Goal: Transaction & Acquisition: Book appointment/travel/reservation

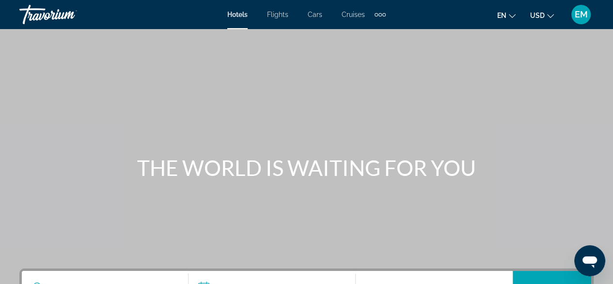
scroll to position [97, 0]
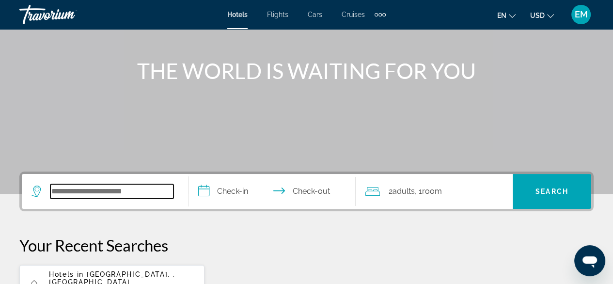
click at [129, 191] on input "Search hotel destination" at bounding box center [111, 191] width 123 height 15
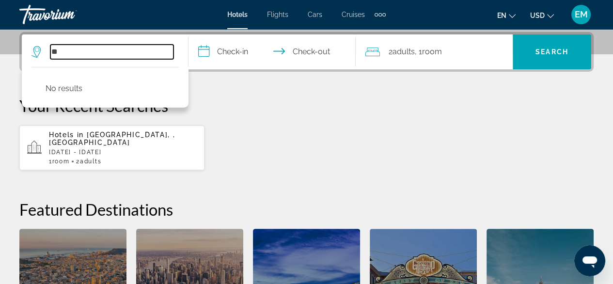
type input "*"
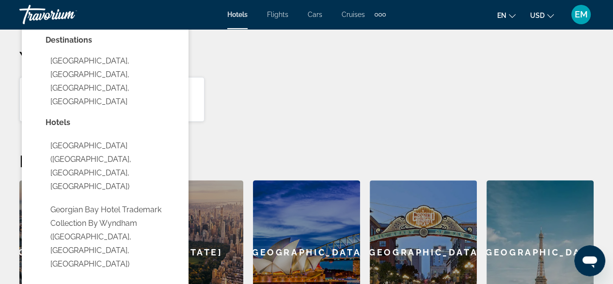
scroll to position [91, 0]
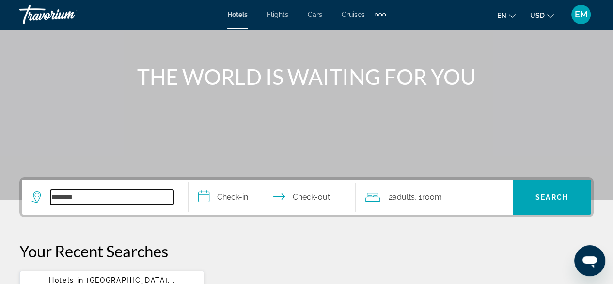
drag, startPoint x: 85, startPoint y: 198, endPoint x: 16, endPoint y: 183, distance: 71.0
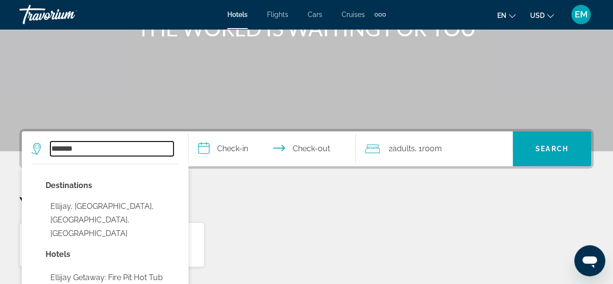
scroll to position [188, 0]
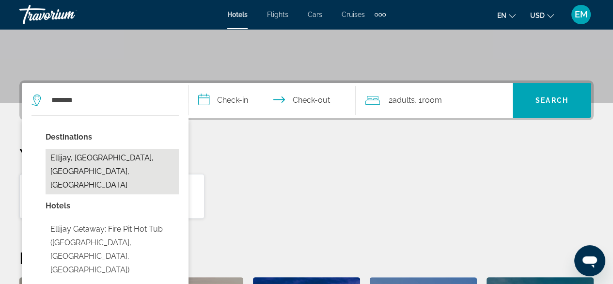
click at [80, 159] on button "Ellijay, [GEOGRAPHIC_DATA], [GEOGRAPHIC_DATA], [GEOGRAPHIC_DATA]" at bounding box center [112, 172] width 133 height 46
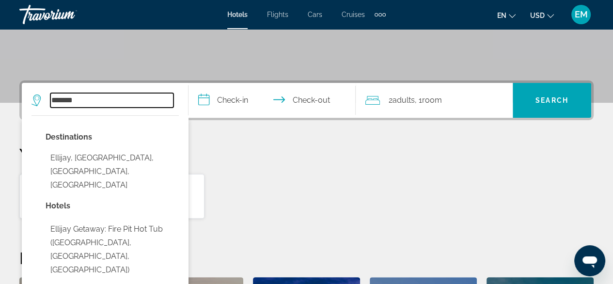
type input "**********"
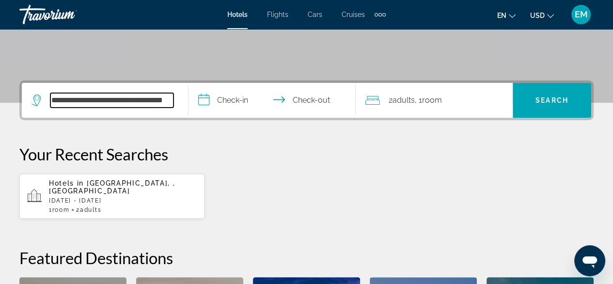
scroll to position [236, 0]
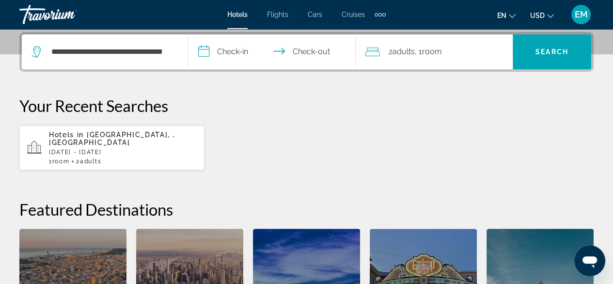
click at [232, 47] on input "**********" at bounding box center [273, 53] width 170 height 38
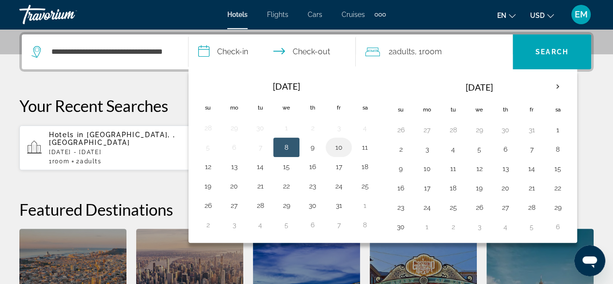
click at [337, 146] on button "10" at bounding box center [338, 147] width 15 height 14
click at [338, 144] on button "10" at bounding box center [338, 147] width 15 height 14
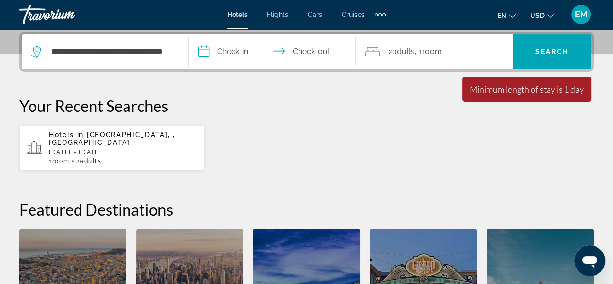
click at [307, 49] on input "**********" at bounding box center [273, 53] width 170 height 38
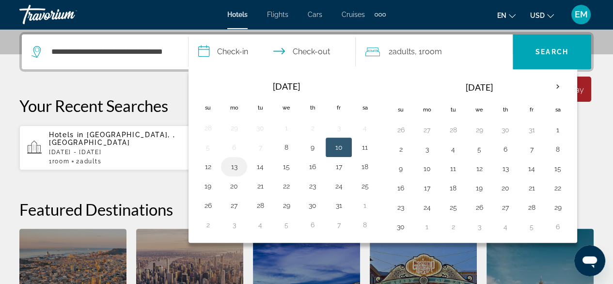
click at [226, 161] on button "13" at bounding box center [233, 167] width 15 height 14
click at [232, 164] on button "13" at bounding box center [233, 167] width 15 height 14
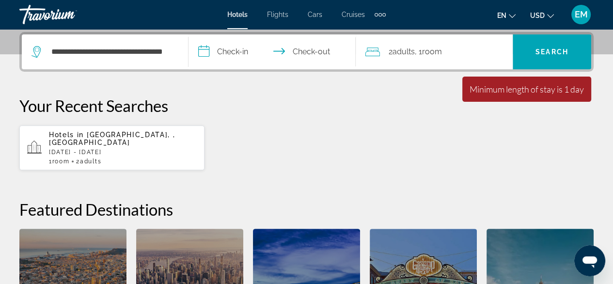
click at [230, 52] on input "**********" at bounding box center [273, 53] width 170 height 38
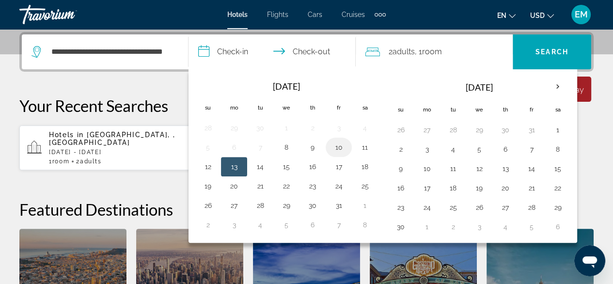
click at [338, 145] on button "10" at bounding box center [338, 147] width 15 height 14
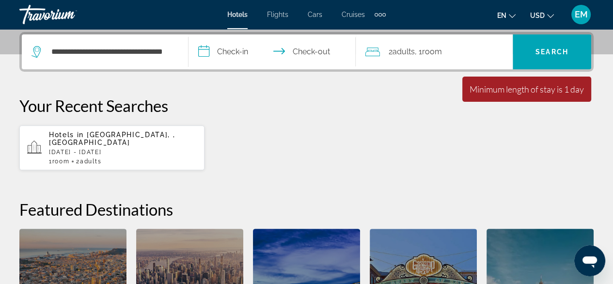
click at [338, 145] on div "Hotels in [GEOGRAPHIC_DATA], , [GEOGRAPHIC_DATA] [DATE] - [DATE] 1 Room rooms 2…" at bounding box center [306, 148] width 574 height 46
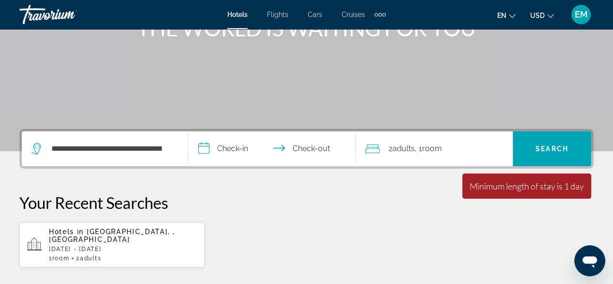
click at [230, 148] on input "**********" at bounding box center [273, 150] width 170 height 38
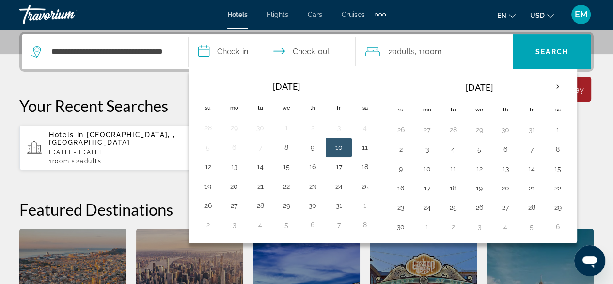
click at [337, 144] on button "10" at bounding box center [338, 147] width 15 height 14
click at [363, 148] on button "11" at bounding box center [364, 147] width 15 height 14
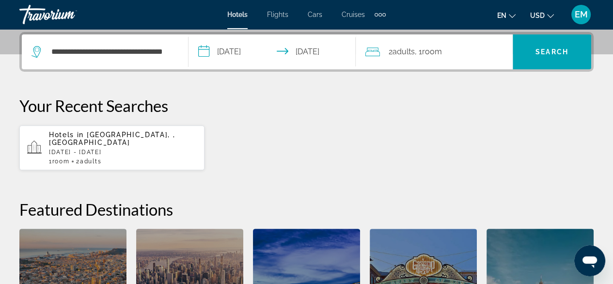
click at [242, 55] on input "**********" at bounding box center [273, 53] width 170 height 38
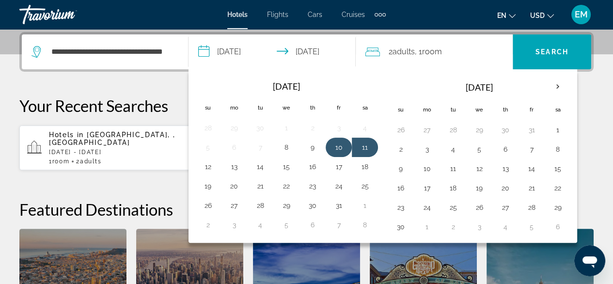
click at [335, 141] on button "10" at bounding box center [338, 147] width 15 height 14
click at [233, 163] on button "13" at bounding box center [233, 167] width 15 height 14
type input "**********"
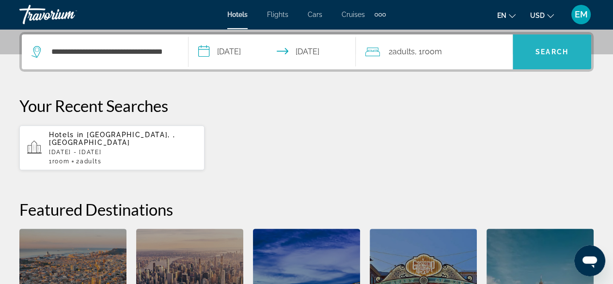
click at [535, 49] on span "Search" at bounding box center [551, 52] width 33 height 8
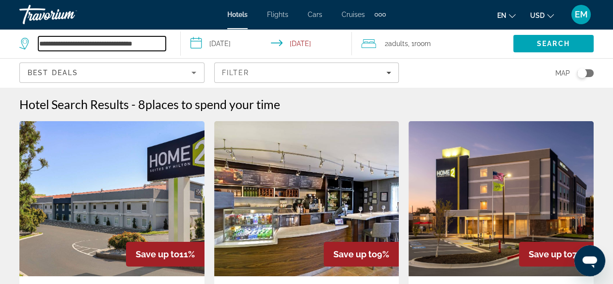
click at [129, 46] on input "**********" at bounding box center [101, 43] width 127 height 15
drag, startPoint x: 157, startPoint y: 45, endPoint x: 0, endPoint y: 47, distance: 157.4
click at [0, 47] on app-destination-search "**********" at bounding box center [90, 43] width 181 height 29
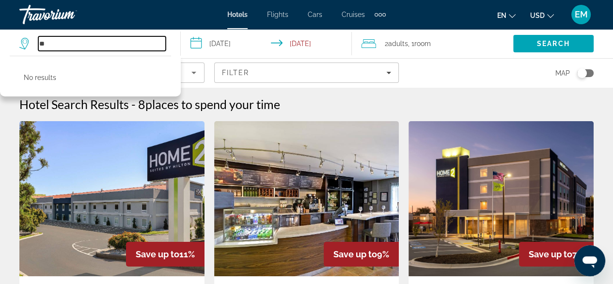
type input "*"
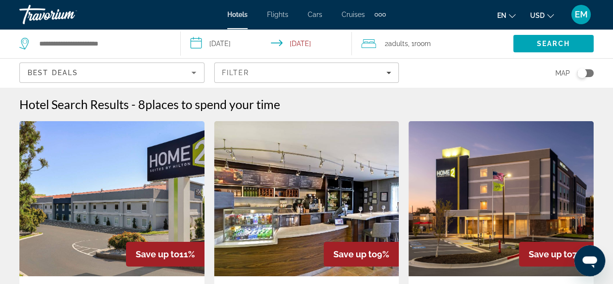
click at [452, 73] on div "Map" at bounding box center [500, 73] width 185 height 29
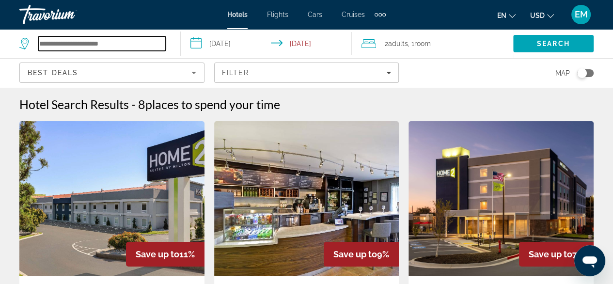
click at [74, 46] on input "Search hotel destination" at bounding box center [101, 43] width 127 height 15
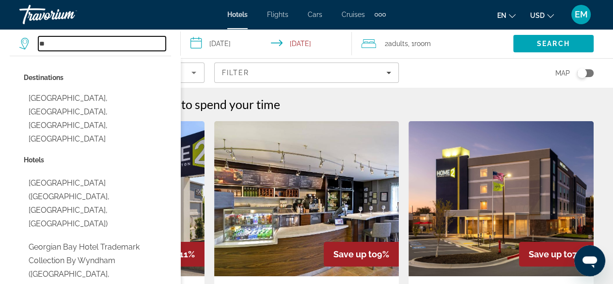
type input "*"
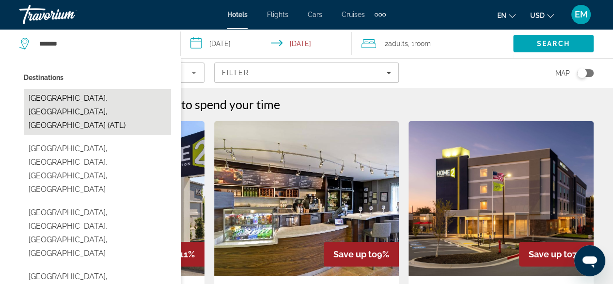
click at [106, 99] on button "[GEOGRAPHIC_DATA], [GEOGRAPHIC_DATA], [GEOGRAPHIC_DATA] (ATL)" at bounding box center [97, 112] width 147 height 46
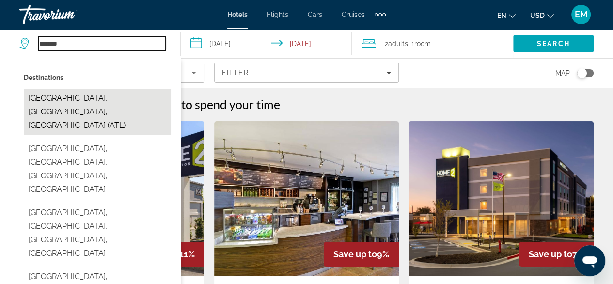
type input "**********"
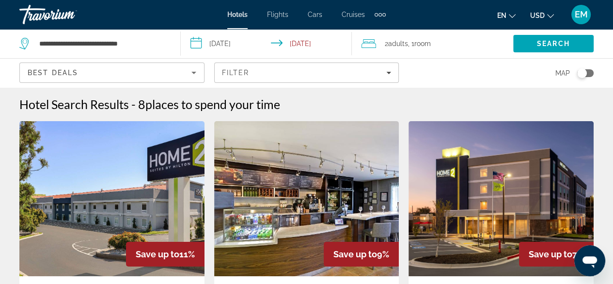
click at [301, 41] on input "**********" at bounding box center [268, 45] width 175 height 32
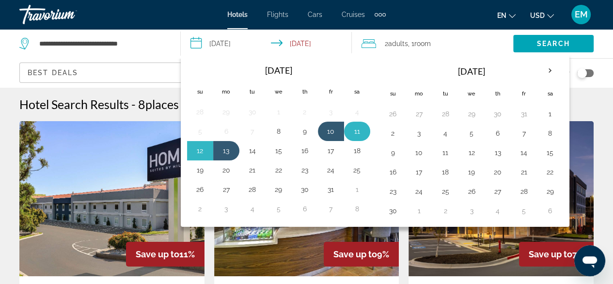
click at [356, 127] on button "11" at bounding box center [356, 131] width 15 height 14
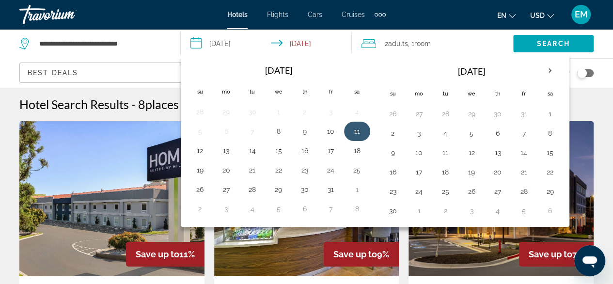
click at [353, 128] on button "11" at bounding box center [356, 131] width 15 height 14
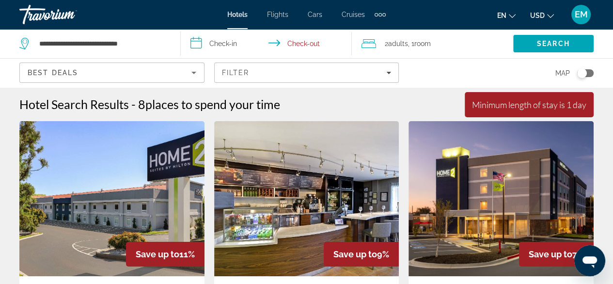
click at [233, 46] on input "**********" at bounding box center [268, 45] width 175 height 32
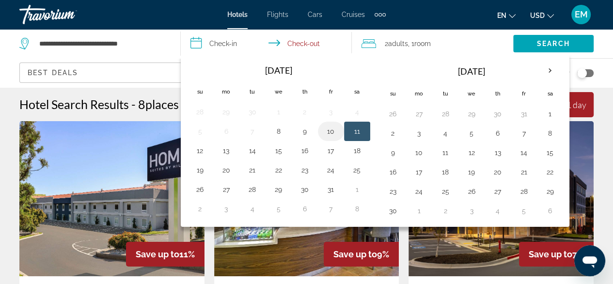
click at [326, 128] on button "10" at bounding box center [330, 131] width 15 height 14
click at [353, 128] on button "11" at bounding box center [356, 131] width 15 height 14
type input "**********"
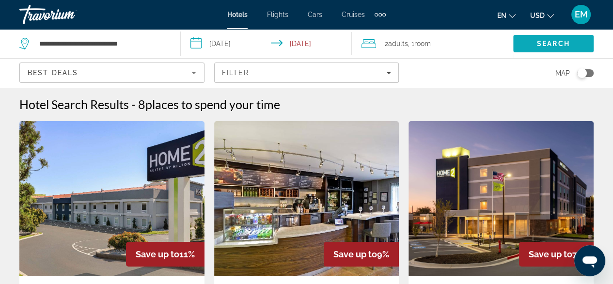
click at [551, 40] on span "Search" at bounding box center [553, 44] width 33 height 8
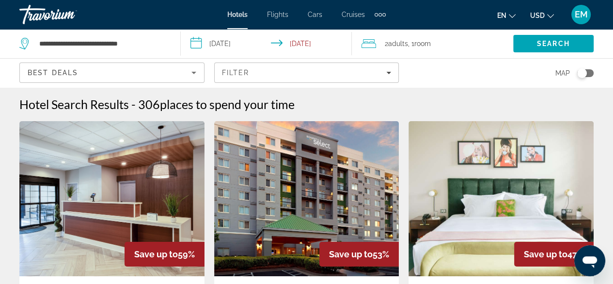
click at [183, 67] on div "Best Deals" at bounding box center [110, 73] width 164 height 12
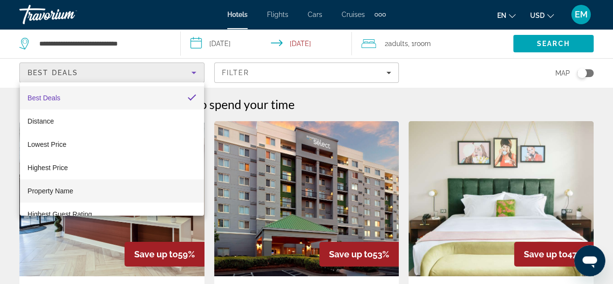
scroll to position [14, 0]
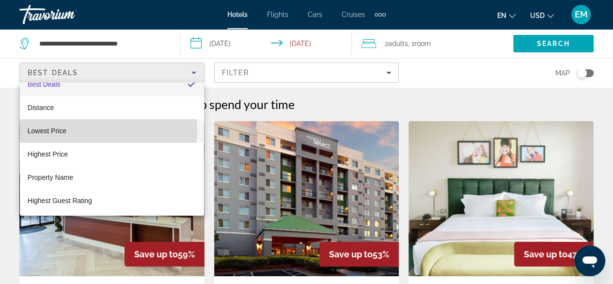
click at [91, 130] on mat-option "Lowest Price" at bounding box center [112, 130] width 184 height 23
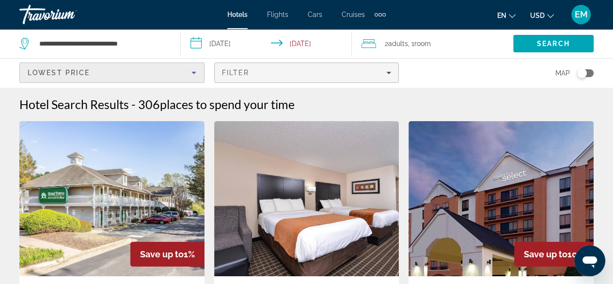
click at [271, 70] on div "Filter" at bounding box center [307, 73] width 170 height 8
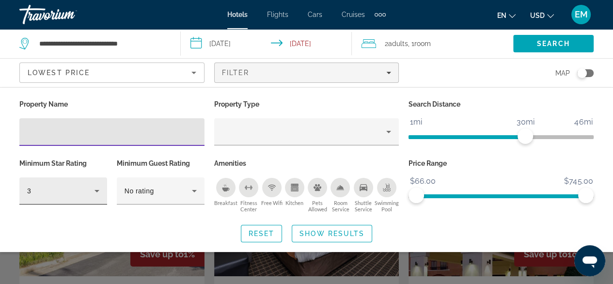
click at [89, 192] on div "3" at bounding box center [60, 191] width 67 height 12
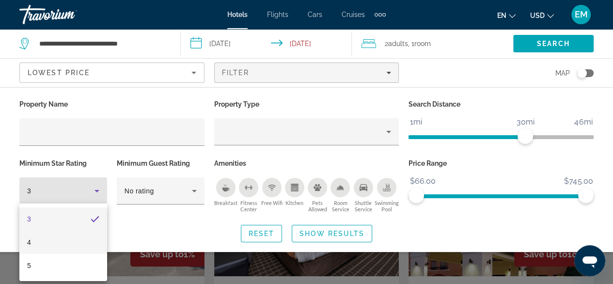
click at [64, 244] on mat-option "4" at bounding box center [63, 242] width 88 height 23
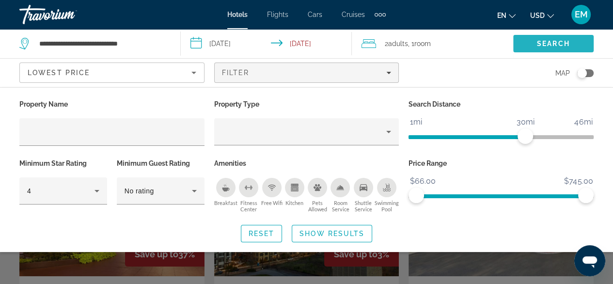
click at [565, 41] on span "Search" at bounding box center [553, 44] width 33 height 8
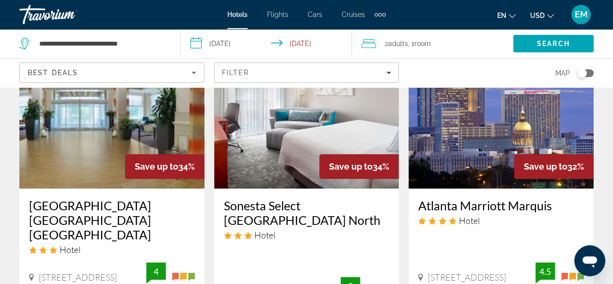
scroll to position [630, 0]
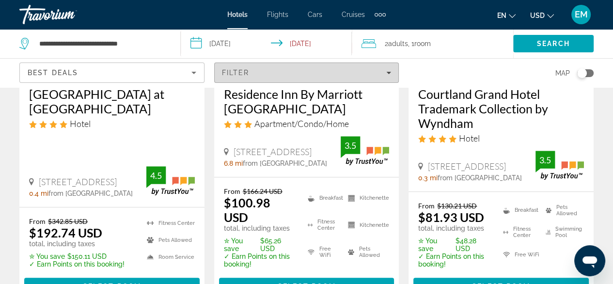
click at [331, 68] on span "Filters" at bounding box center [307, 72] width 184 height 23
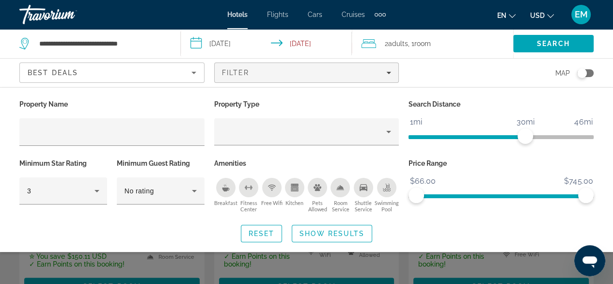
click at [226, 184] on icon "Breakfast" at bounding box center [226, 188] width 8 height 8
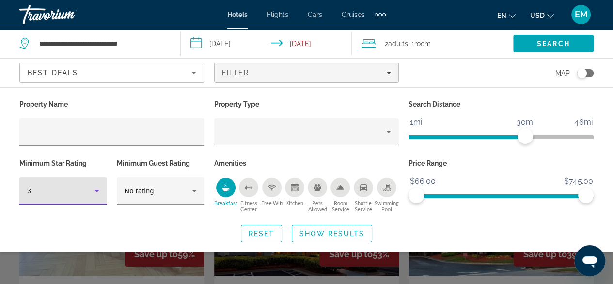
click at [60, 186] on div "3" at bounding box center [60, 191] width 67 height 12
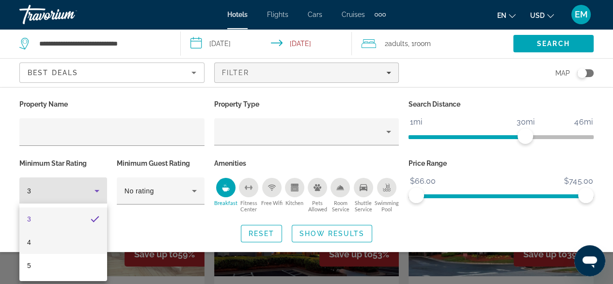
click at [32, 241] on mat-option "4" at bounding box center [63, 242] width 88 height 23
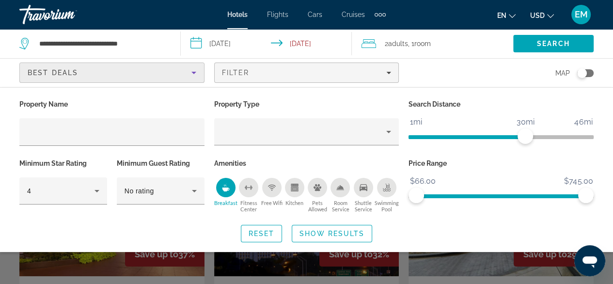
click at [112, 72] on div "Best Deals" at bounding box center [110, 73] width 164 height 12
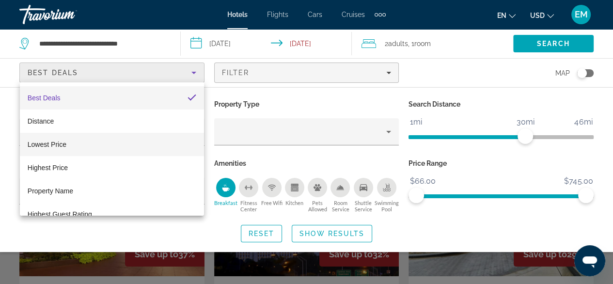
click at [59, 143] on span "Lowest Price" at bounding box center [47, 144] width 39 height 8
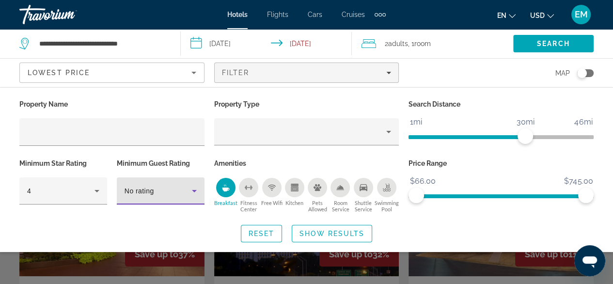
click at [145, 194] on span "No rating" at bounding box center [139, 191] width 30 height 8
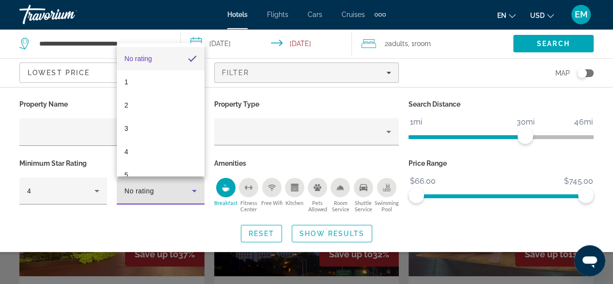
click at [142, 193] on div at bounding box center [306, 142] width 613 height 284
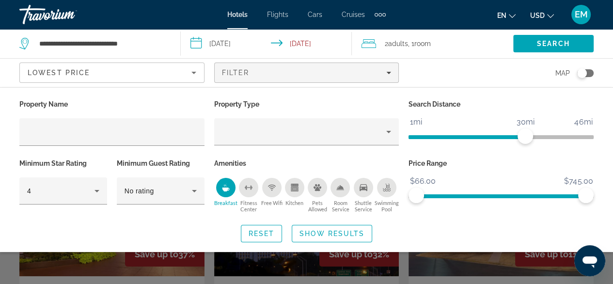
click at [387, 186] on icon "Swimming Pool" at bounding box center [387, 188] width 8 height 8
click at [322, 230] on span "Show Results" at bounding box center [331, 234] width 65 height 8
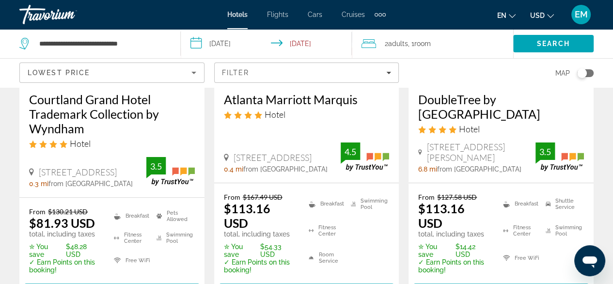
scroll to position [48, 0]
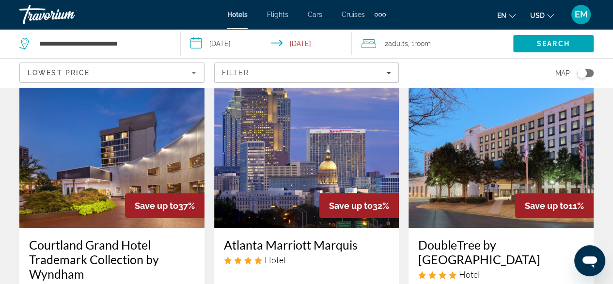
click at [111, 163] on img "Main content" at bounding box center [111, 150] width 185 height 155
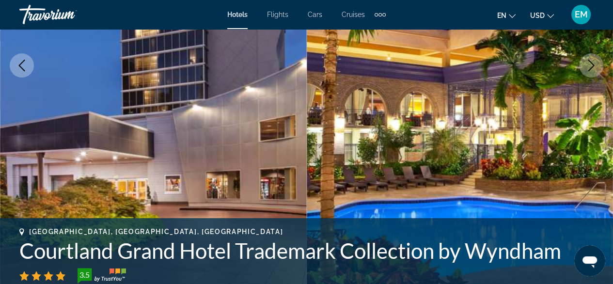
scroll to position [145, 0]
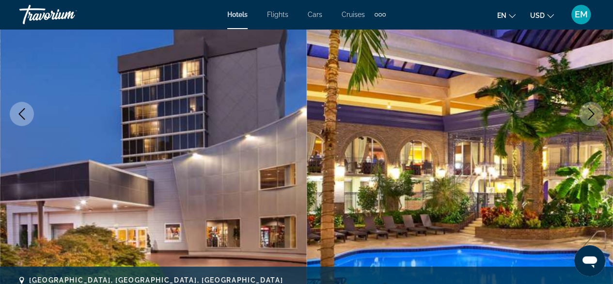
click at [584, 115] on button "Next image" at bounding box center [591, 114] width 24 height 24
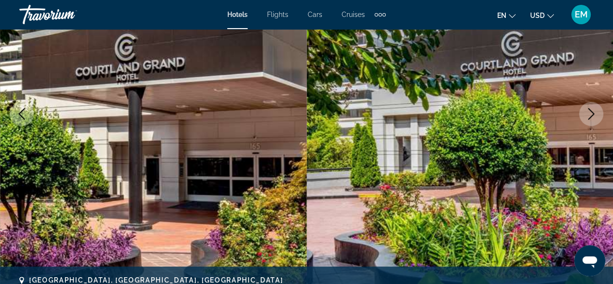
click at [585, 115] on icon "Next image" at bounding box center [591, 114] width 12 height 12
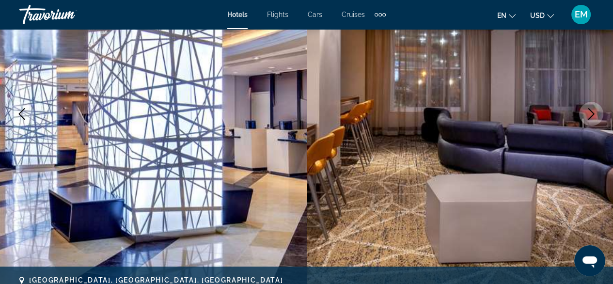
click at [588, 114] on icon "Next image" at bounding box center [591, 114] width 12 height 12
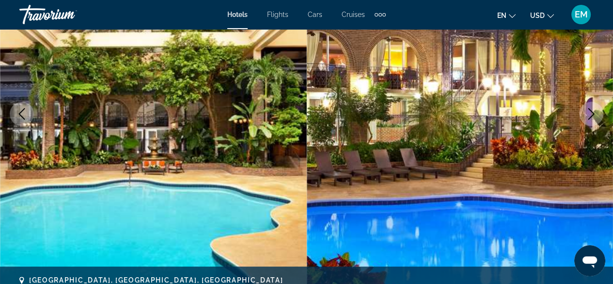
click at [587, 116] on icon "Next image" at bounding box center [591, 114] width 12 height 12
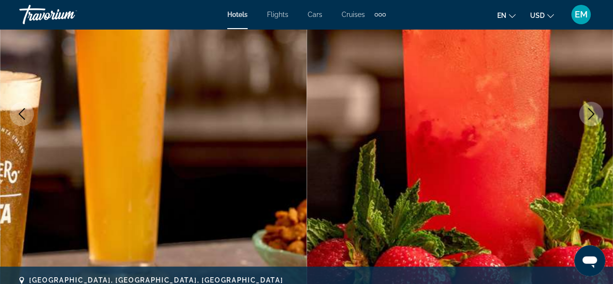
click at [587, 116] on icon "Next image" at bounding box center [591, 114] width 12 height 12
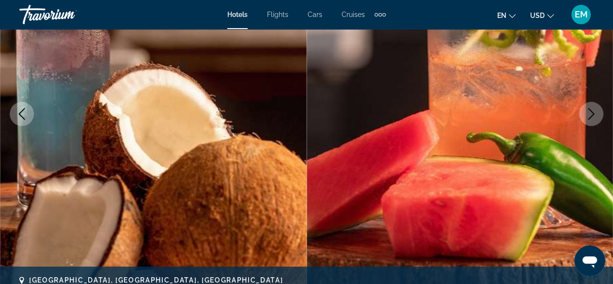
click at [586, 116] on icon "Next image" at bounding box center [591, 114] width 12 height 12
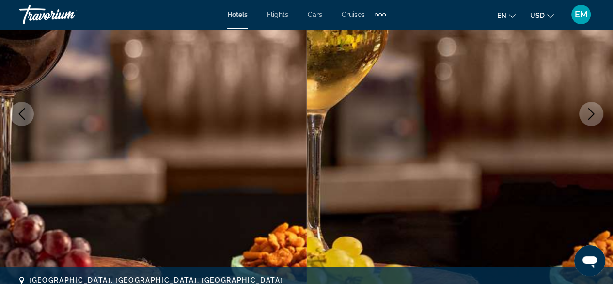
click at [586, 116] on icon "Next image" at bounding box center [591, 114] width 12 height 12
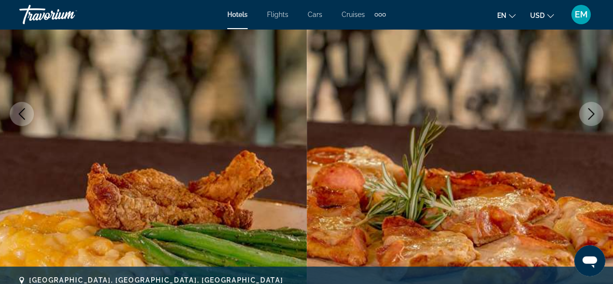
click at [586, 116] on icon "Next image" at bounding box center [591, 114] width 12 height 12
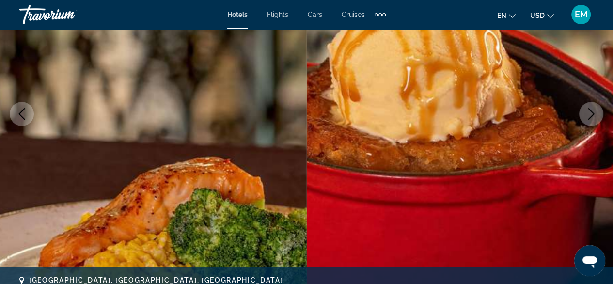
click at [586, 116] on icon "Next image" at bounding box center [591, 114] width 12 height 12
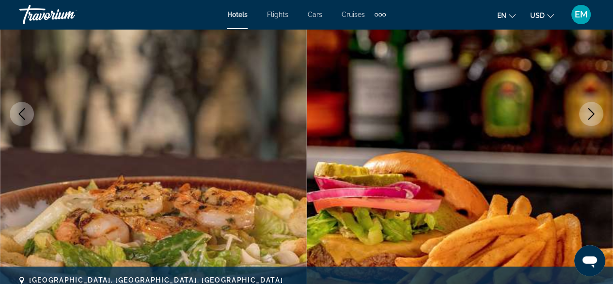
click at [586, 116] on icon "Next image" at bounding box center [591, 114] width 12 height 12
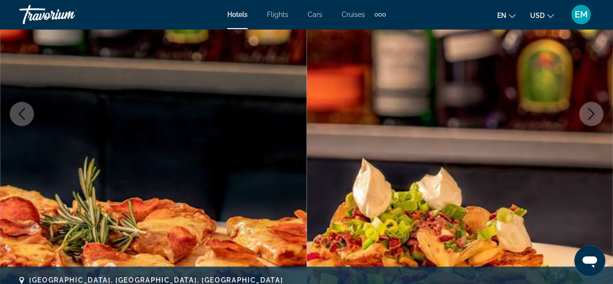
click at [585, 115] on icon "Next image" at bounding box center [591, 114] width 12 height 12
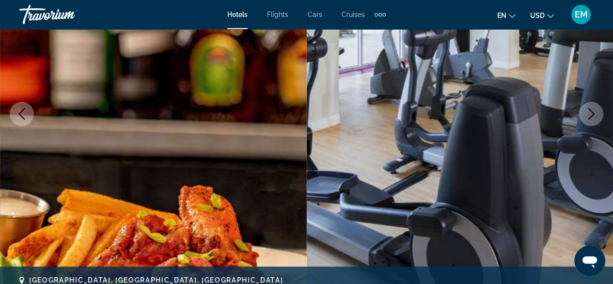
click at [579, 113] on button "Next image" at bounding box center [591, 114] width 24 height 24
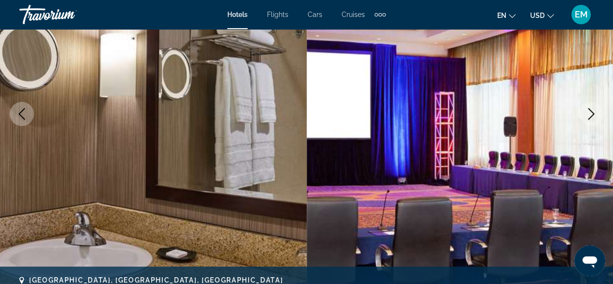
click at [578, 118] on img "Main content" at bounding box center [460, 114] width 307 height 460
click at [590, 110] on icon "Next image" at bounding box center [591, 114] width 6 height 12
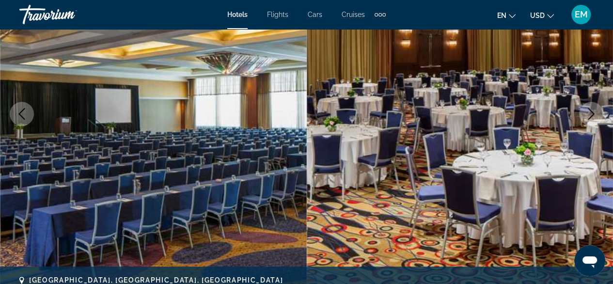
click at [589, 109] on icon "Next image" at bounding box center [591, 114] width 6 height 12
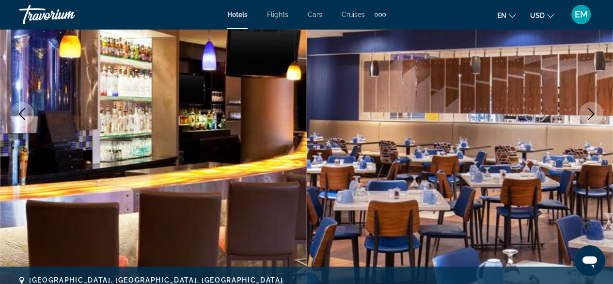
click at [588, 112] on icon "Next image" at bounding box center [591, 114] width 12 height 12
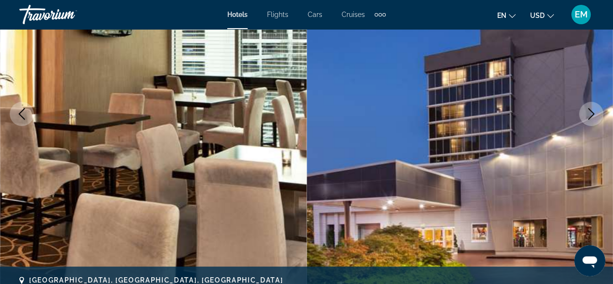
click at [588, 112] on icon "Next image" at bounding box center [591, 114] width 12 height 12
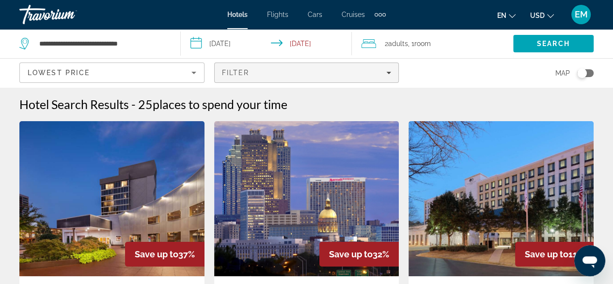
scroll to position [97, 0]
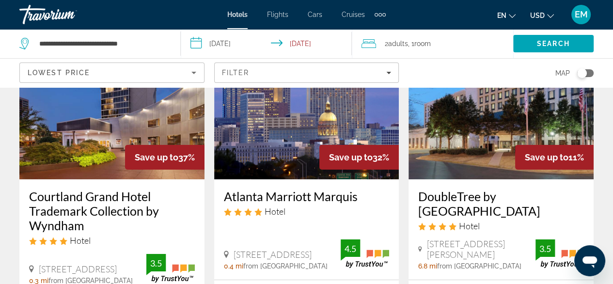
click at [280, 124] on img "Main content" at bounding box center [306, 101] width 185 height 155
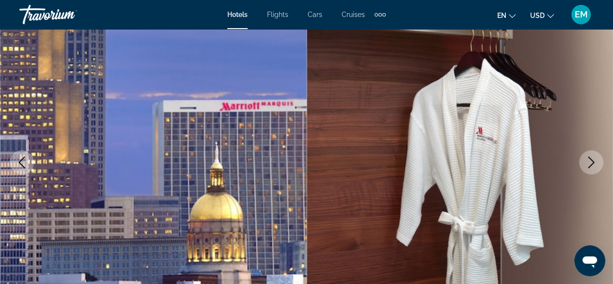
scroll to position [145, 0]
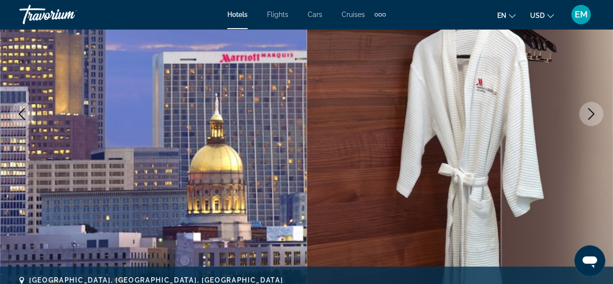
click at [588, 111] on icon "Next image" at bounding box center [591, 114] width 12 height 12
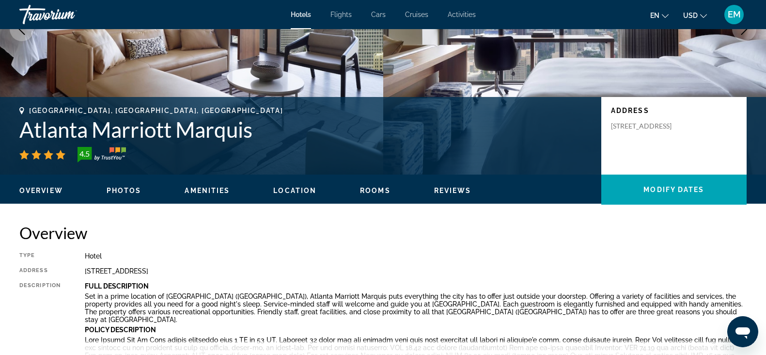
click at [119, 185] on ul "Overview Photos Amenities Location Rooms Reviews Modify Dates" at bounding box center [382, 189] width 727 height 11
click at [126, 188] on span "Photos" at bounding box center [124, 190] width 35 height 8
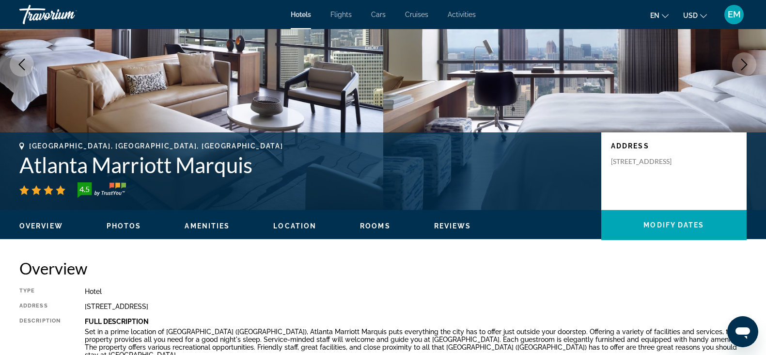
scroll to position [49, 0]
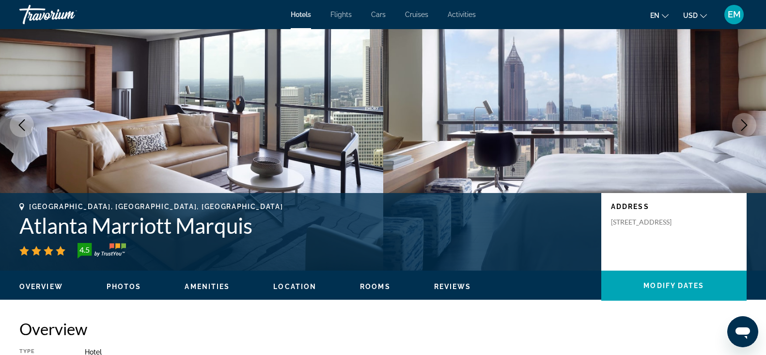
click at [118, 280] on ul "Overview Photos Amenities Location Rooms Reviews Modify Dates" at bounding box center [382, 285] width 727 height 11
click at [119, 283] on span "Photos" at bounding box center [124, 286] width 35 height 8
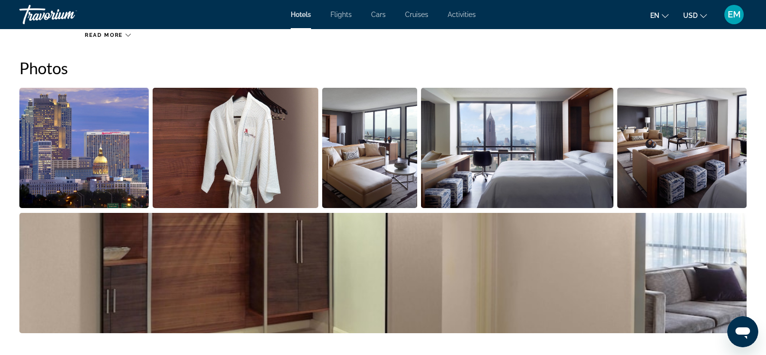
scroll to position [594, 0]
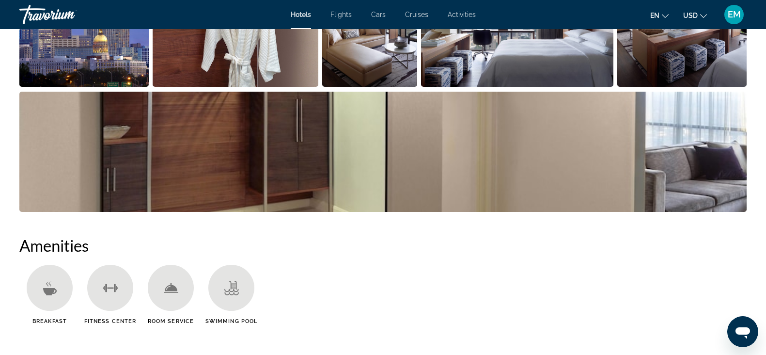
click at [231, 283] on icon "Main content" at bounding box center [233, 284] width 8 height 9
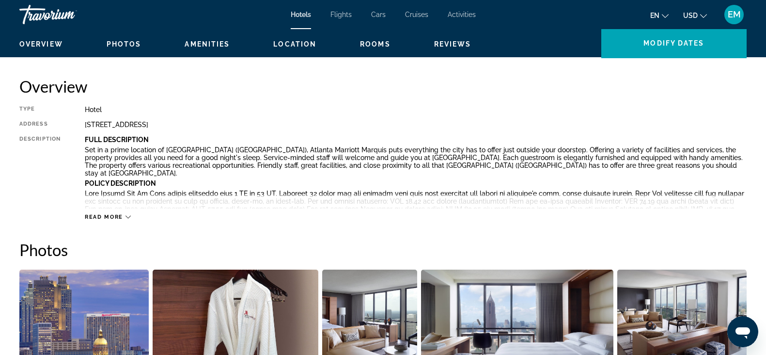
click at [106, 215] on span "Read more" at bounding box center [104, 217] width 38 height 6
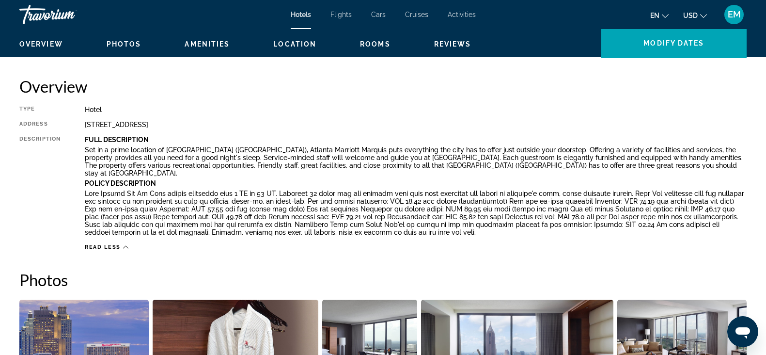
click at [41, 42] on span "Overview" at bounding box center [41, 44] width 44 height 8
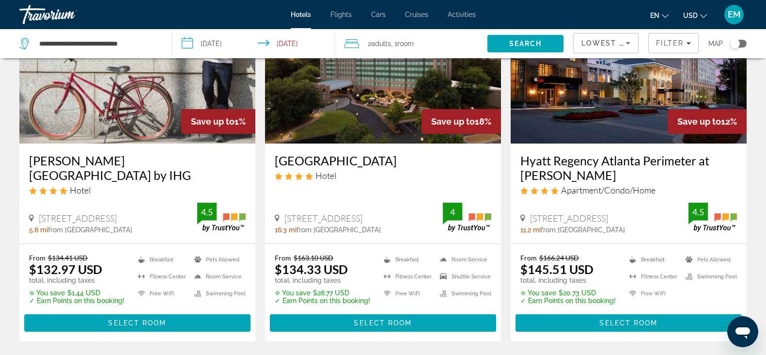
scroll to position [787, 0]
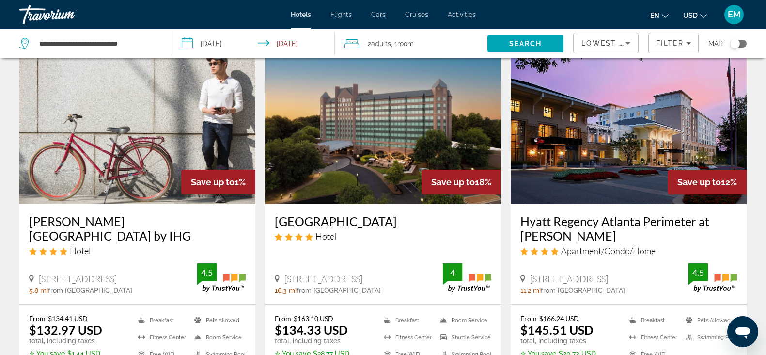
click at [614, 140] on img "Main content" at bounding box center [628, 126] width 236 height 155
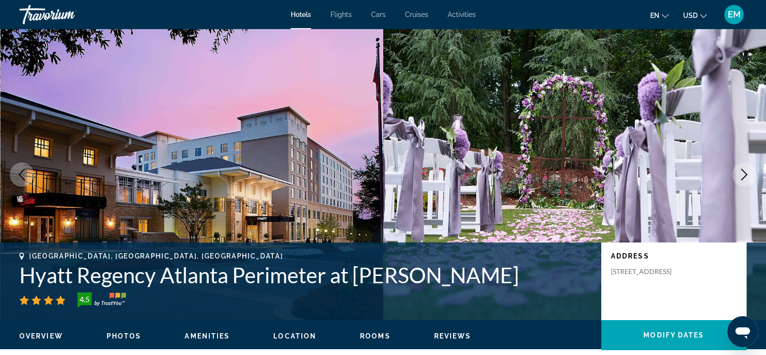
click at [619, 171] on icon "Next image" at bounding box center [744, 175] width 6 height 12
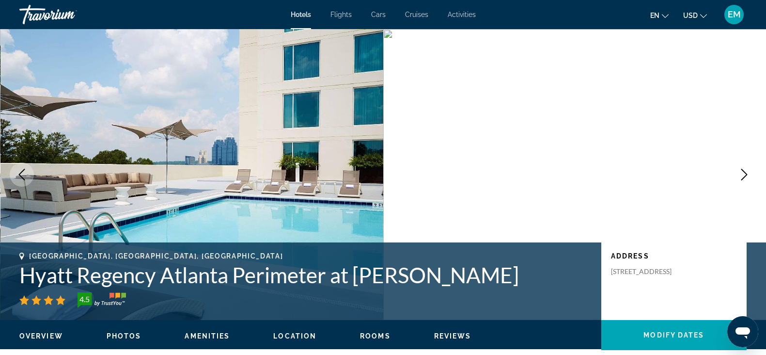
click at [619, 171] on icon "Next image" at bounding box center [744, 175] width 12 height 12
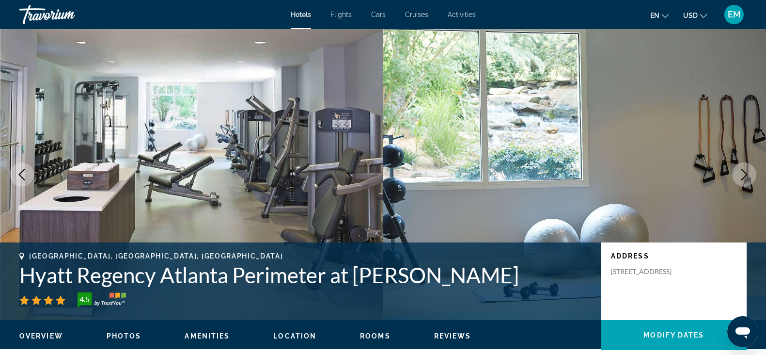
click at [619, 171] on icon "Next image" at bounding box center [744, 175] width 12 height 12
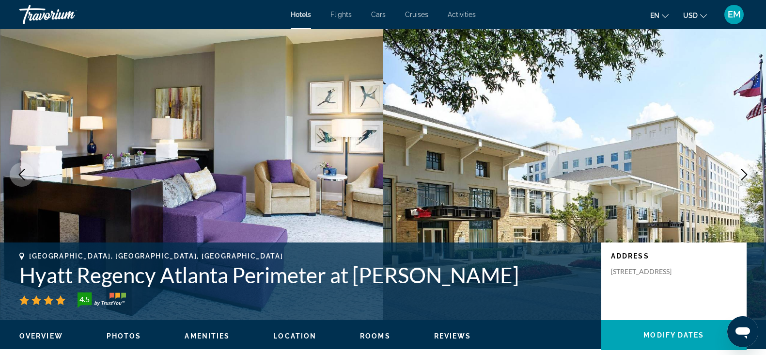
click at [619, 171] on icon "Next image" at bounding box center [744, 175] width 12 height 12
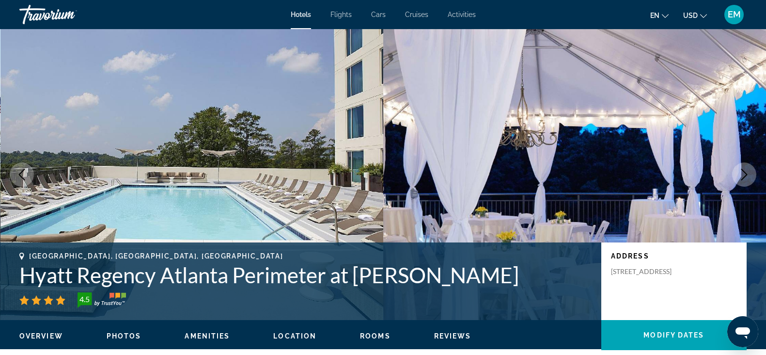
click at [619, 170] on icon "Next image" at bounding box center [744, 175] width 12 height 12
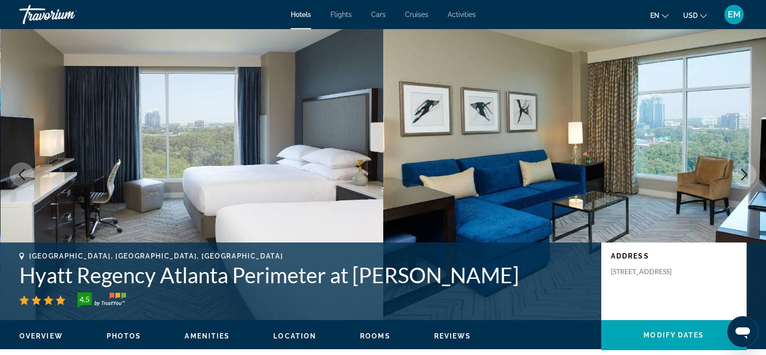
click at [619, 170] on icon "Next image" at bounding box center [744, 175] width 12 height 12
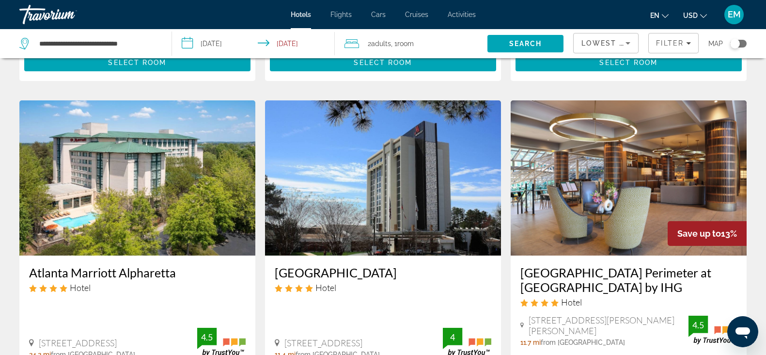
scroll to position [303, 0]
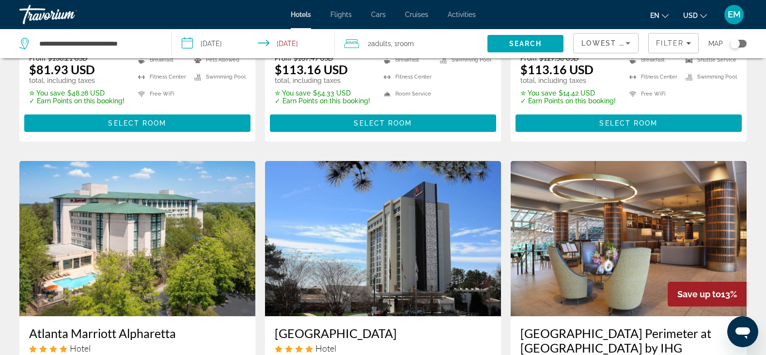
click at [611, 241] on img "Main content" at bounding box center [628, 238] width 236 height 155
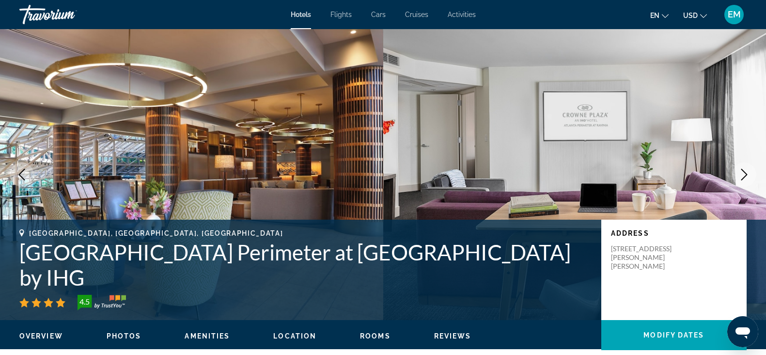
click at [619, 172] on icon "Next image" at bounding box center [744, 175] width 12 height 12
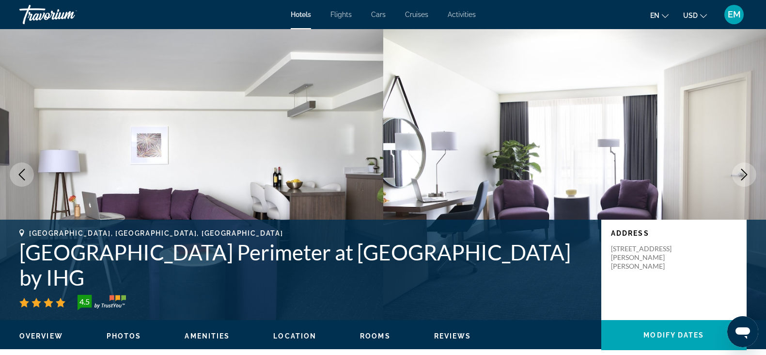
click at [619, 172] on icon "Next image" at bounding box center [744, 175] width 12 height 12
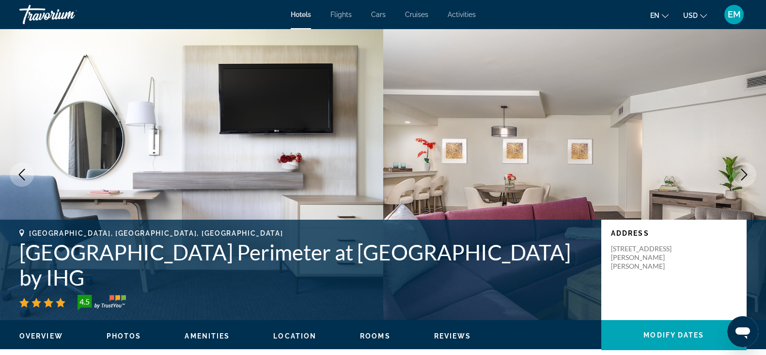
click at [619, 171] on icon "Next image" at bounding box center [744, 175] width 12 height 12
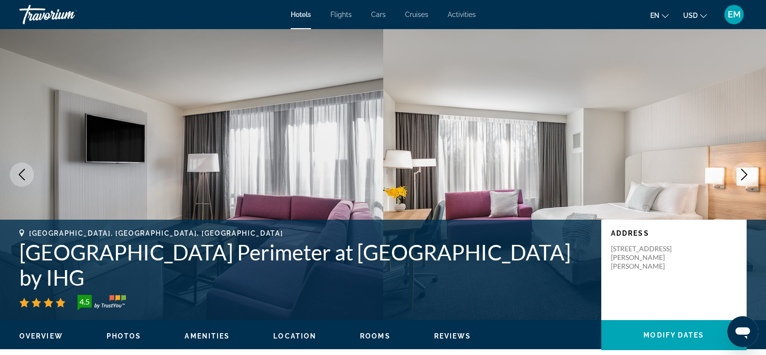
click at [619, 171] on icon "Next image" at bounding box center [744, 175] width 12 height 12
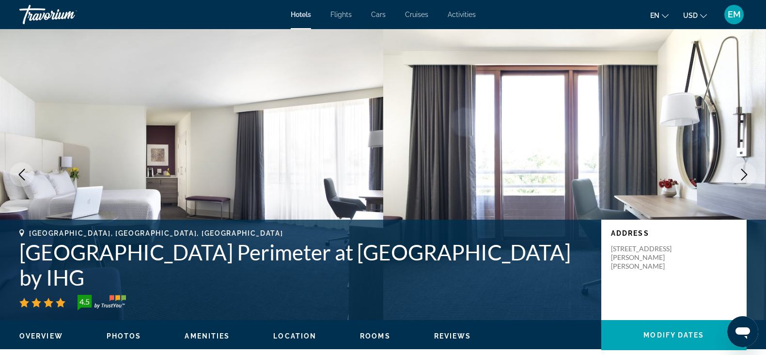
click at [619, 172] on icon "Next image" at bounding box center [744, 175] width 12 height 12
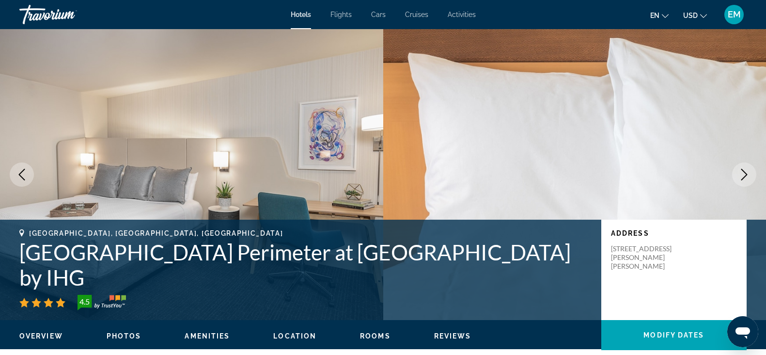
click at [619, 172] on icon "Next image" at bounding box center [744, 175] width 12 height 12
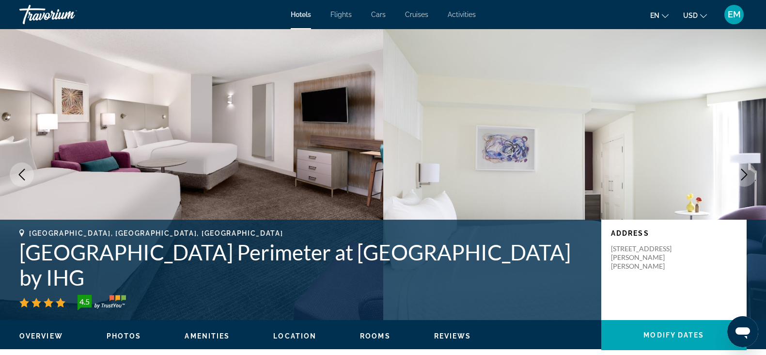
click at [619, 174] on icon "Next image" at bounding box center [744, 175] width 12 height 12
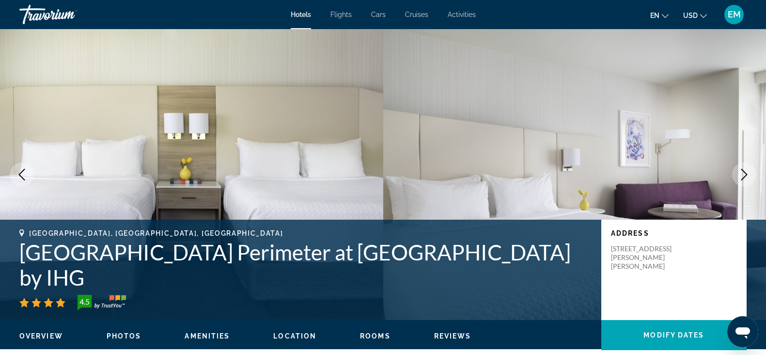
click at [619, 176] on button "Next image" at bounding box center [744, 174] width 24 height 24
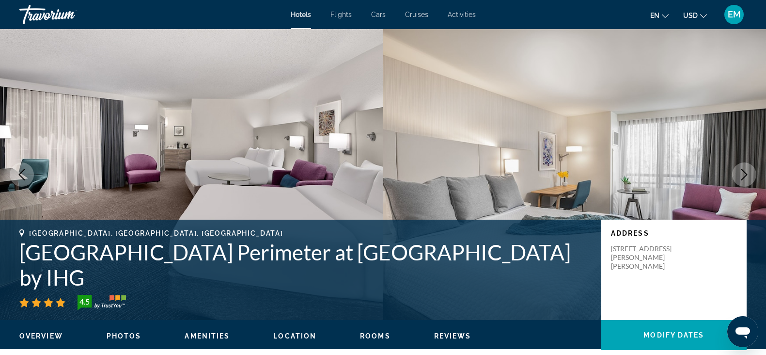
click at [619, 176] on button "Next image" at bounding box center [744, 174] width 24 height 24
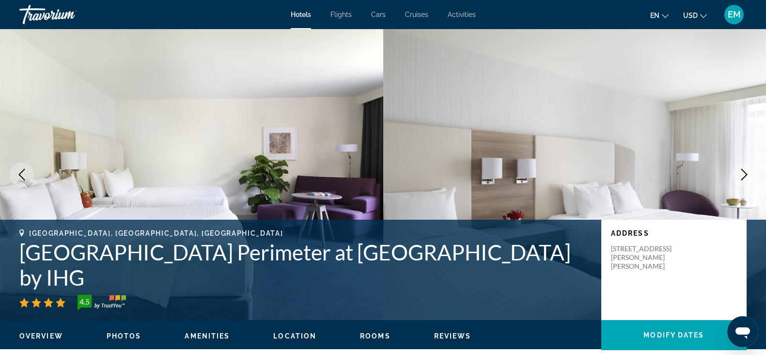
click at [619, 177] on button "Next image" at bounding box center [744, 174] width 24 height 24
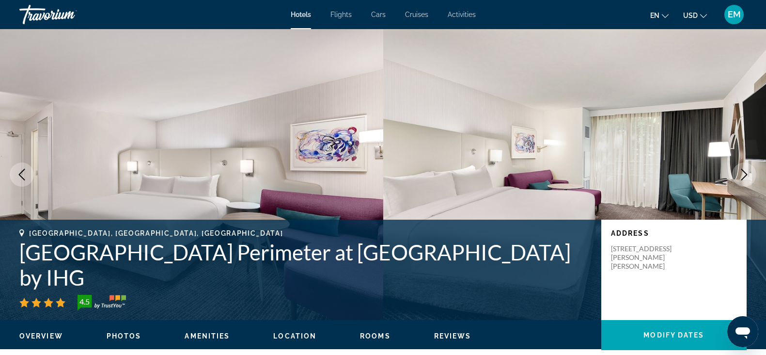
click at [619, 177] on button "Next image" at bounding box center [744, 174] width 24 height 24
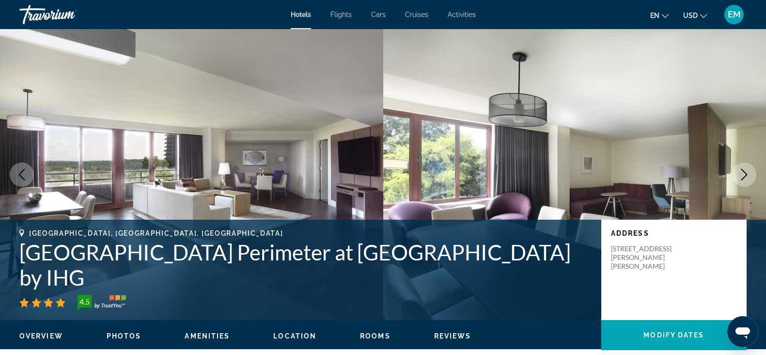
click at [619, 177] on button "Next image" at bounding box center [744, 174] width 24 height 24
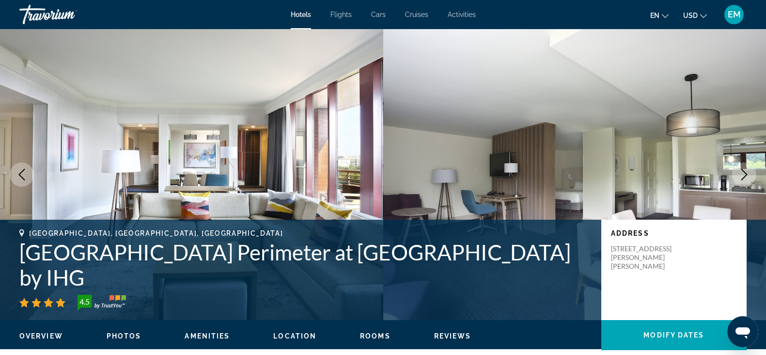
click at [619, 180] on button "Next image" at bounding box center [744, 174] width 24 height 24
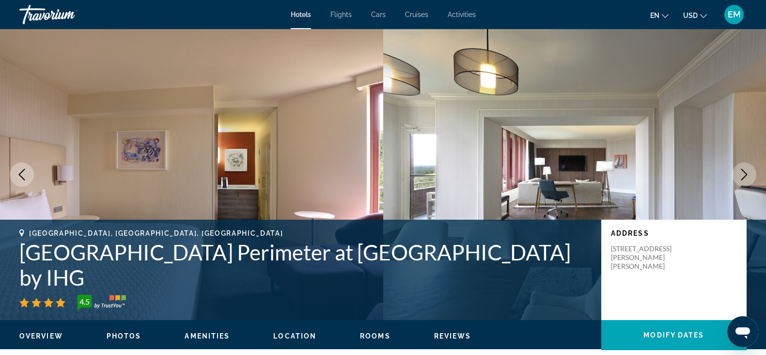
click at [619, 180] on button "Next image" at bounding box center [744, 174] width 24 height 24
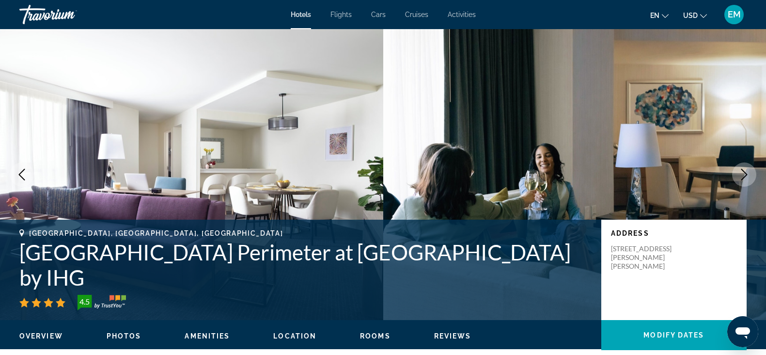
click at [619, 180] on button "Next image" at bounding box center [744, 174] width 24 height 24
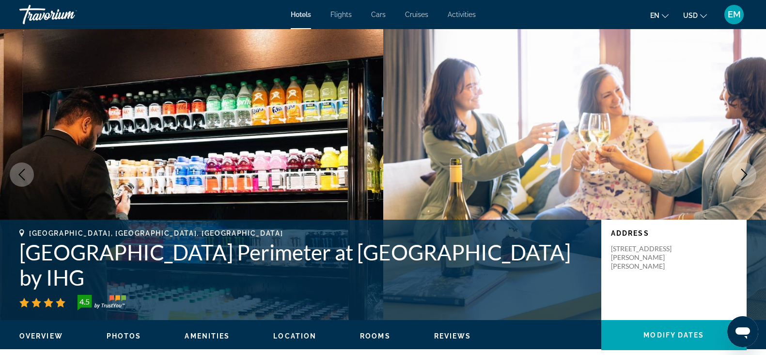
click at [619, 180] on button "Next image" at bounding box center [744, 174] width 24 height 24
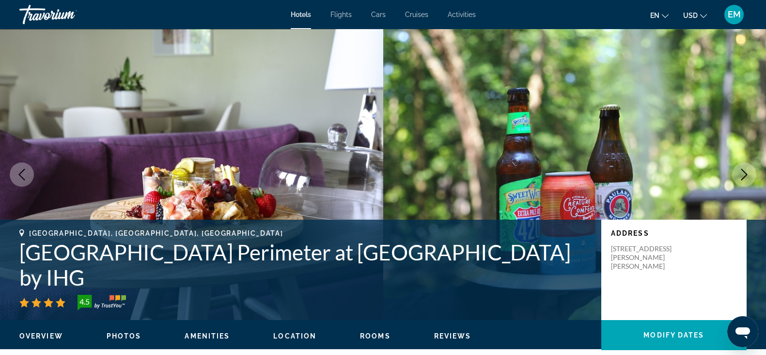
click at [619, 180] on button "Next image" at bounding box center [744, 174] width 24 height 24
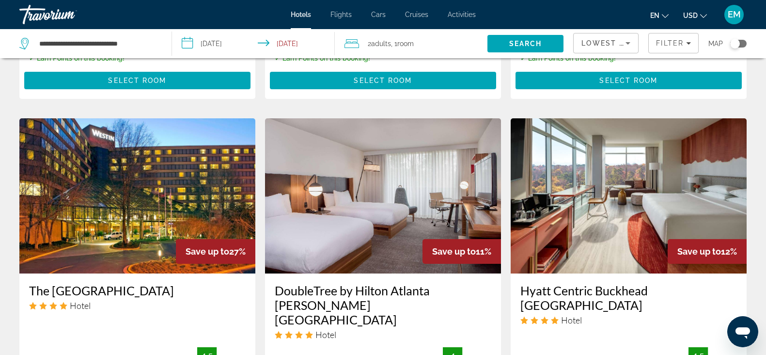
scroll to position [1150, 0]
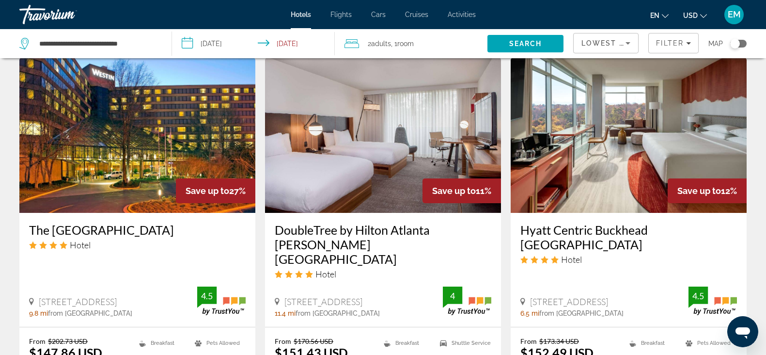
click at [616, 137] on img "Main content" at bounding box center [628, 135] width 236 height 155
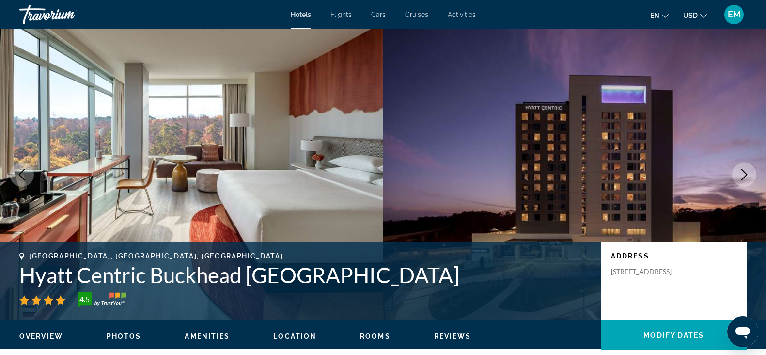
click at [619, 172] on icon "Next image" at bounding box center [744, 175] width 12 height 12
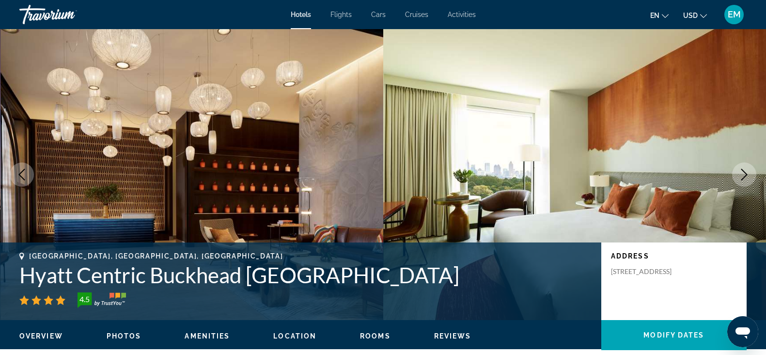
click at [619, 166] on button "Next image" at bounding box center [744, 174] width 24 height 24
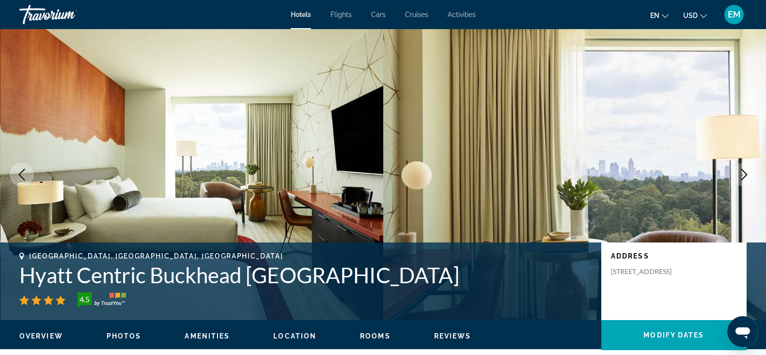
click at [619, 166] on button "Next image" at bounding box center [744, 174] width 24 height 24
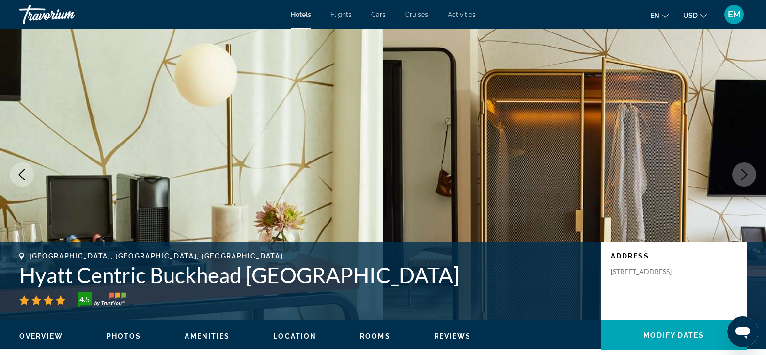
click at [619, 165] on button "Next image" at bounding box center [744, 174] width 24 height 24
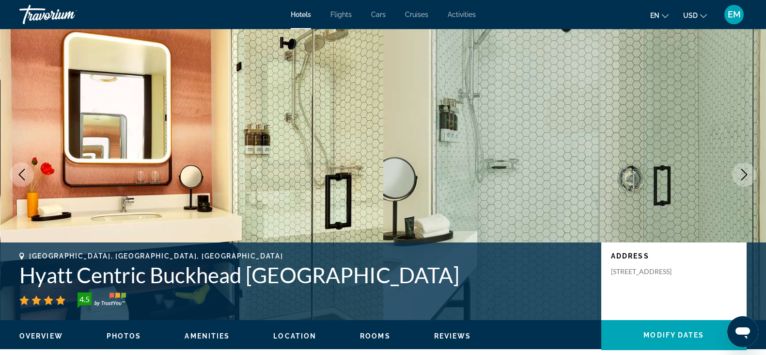
click at [619, 165] on button "Next image" at bounding box center [744, 174] width 24 height 24
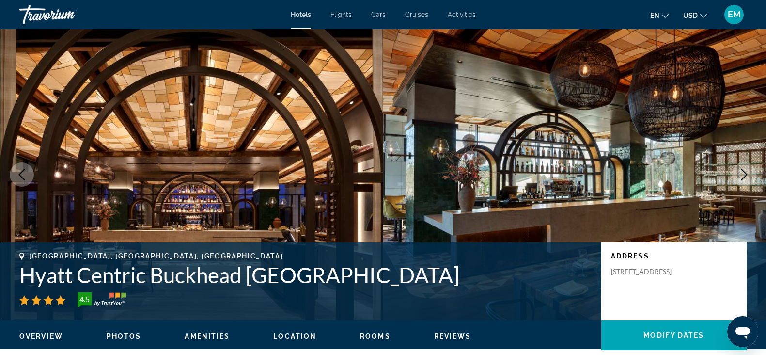
click at [619, 165] on button "Next image" at bounding box center [744, 174] width 24 height 24
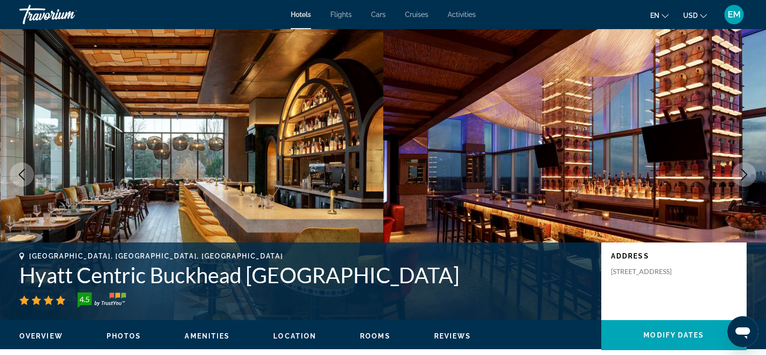
click at [619, 165] on button "Next image" at bounding box center [744, 174] width 24 height 24
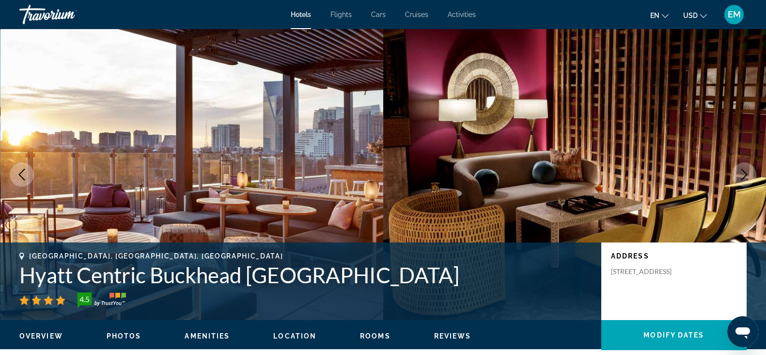
click at [619, 163] on button "Next image" at bounding box center [744, 174] width 24 height 24
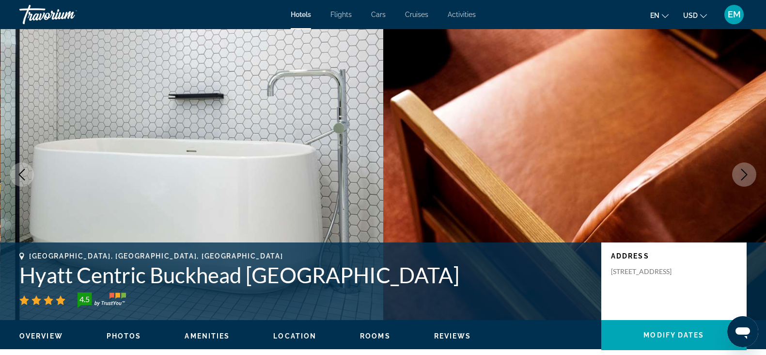
click at [619, 163] on button "Next image" at bounding box center [744, 174] width 24 height 24
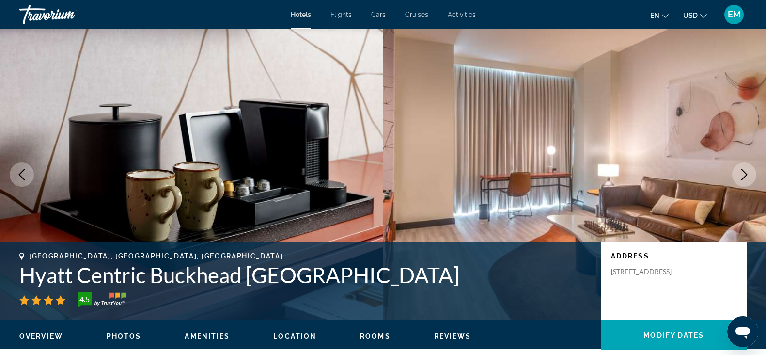
click at [619, 163] on button "Next image" at bounding box center [744, 174] width 24 height 24
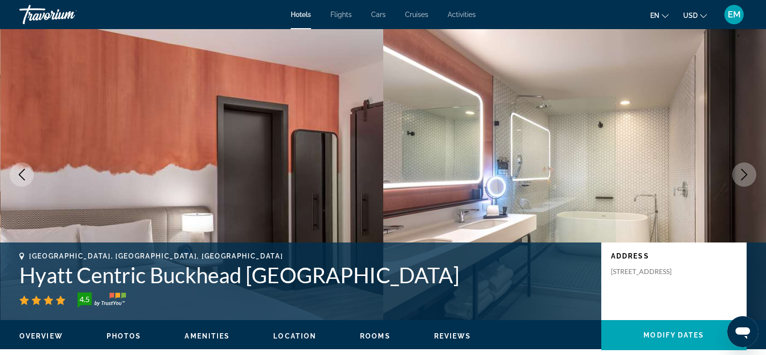
click at [619, 163] on button "Next image" at bounding box center [744, 174] width 24 height 24
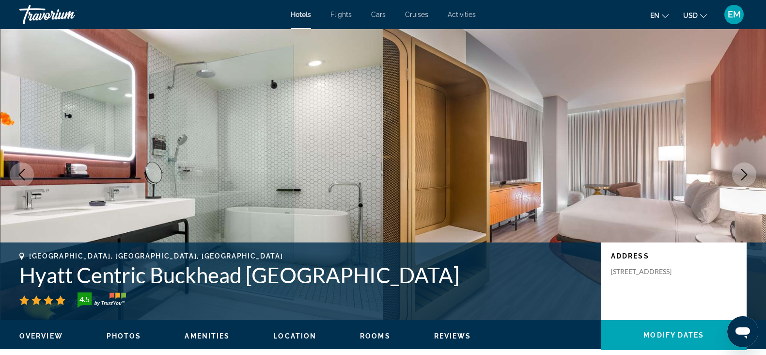
click at [619, 163] on button "Next image" at bounding box center [744, 174] width 24 height 24
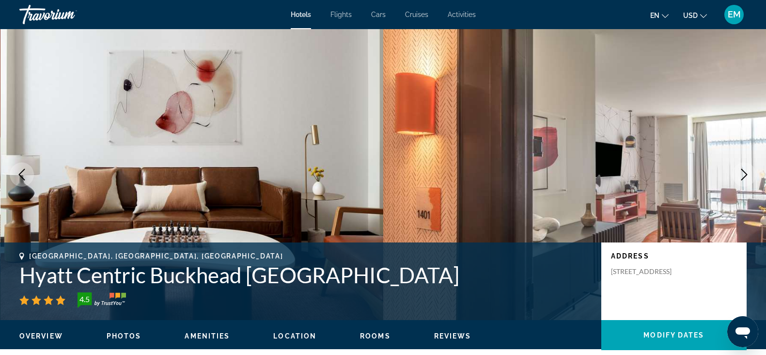
click at [619, 163] on button "Next image" at bounding box center [744, 174] width 24 height 24
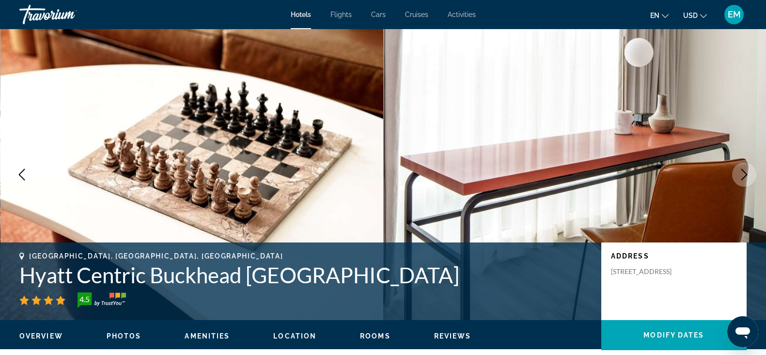
click at [619, 162] on button "Next image" at bounding box center [744, 174] width 24 height 24
